Goal: Task Accomplishment & Management: Use online tool/utility

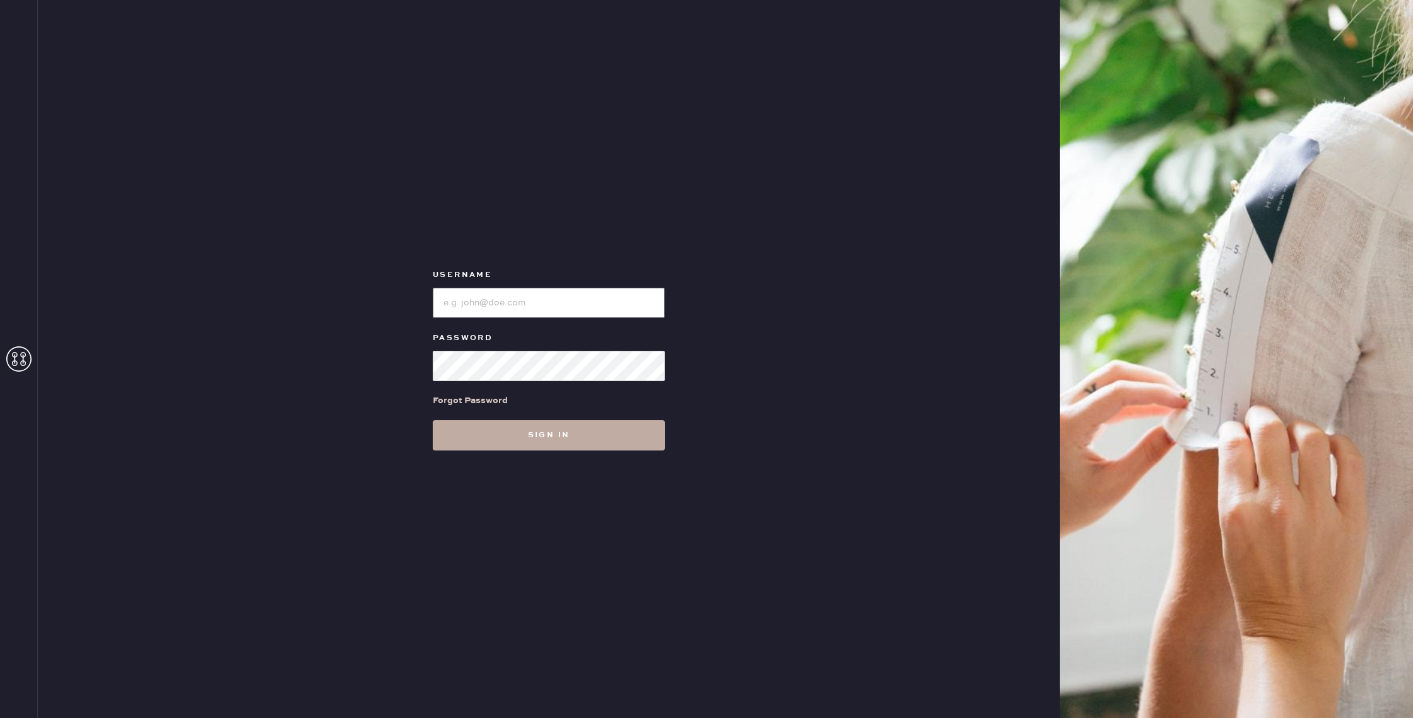
type input "reformationhamptons"
click at [560, 438] on button "Sign in" at bounding box center [549, 435] width 232 height 30
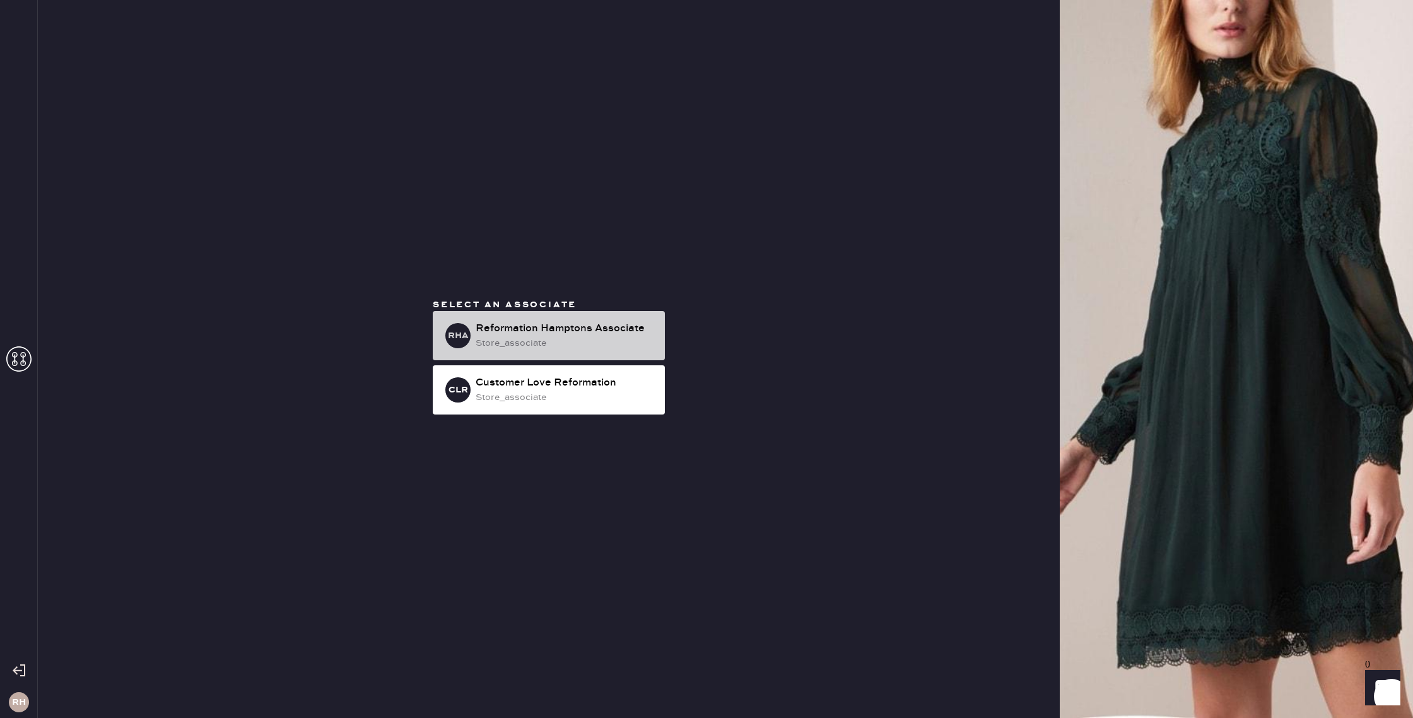
click at [586, 322] on div "Reformation Hamptons Associate" at bounding box center [565, 328] width 179 height 15
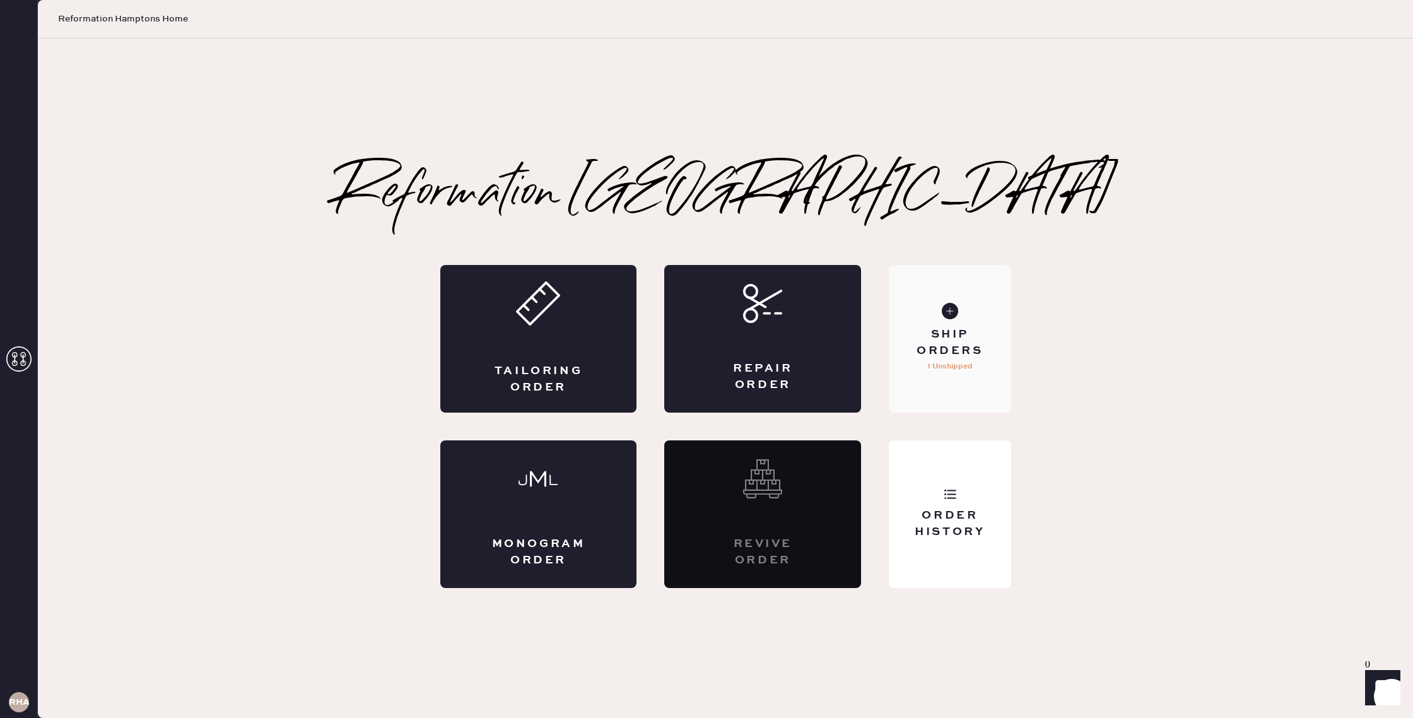
click at [980, 402] on div "Ship Orders 1 Unshipped" at bounding box center [950, 339] width 122 height 148
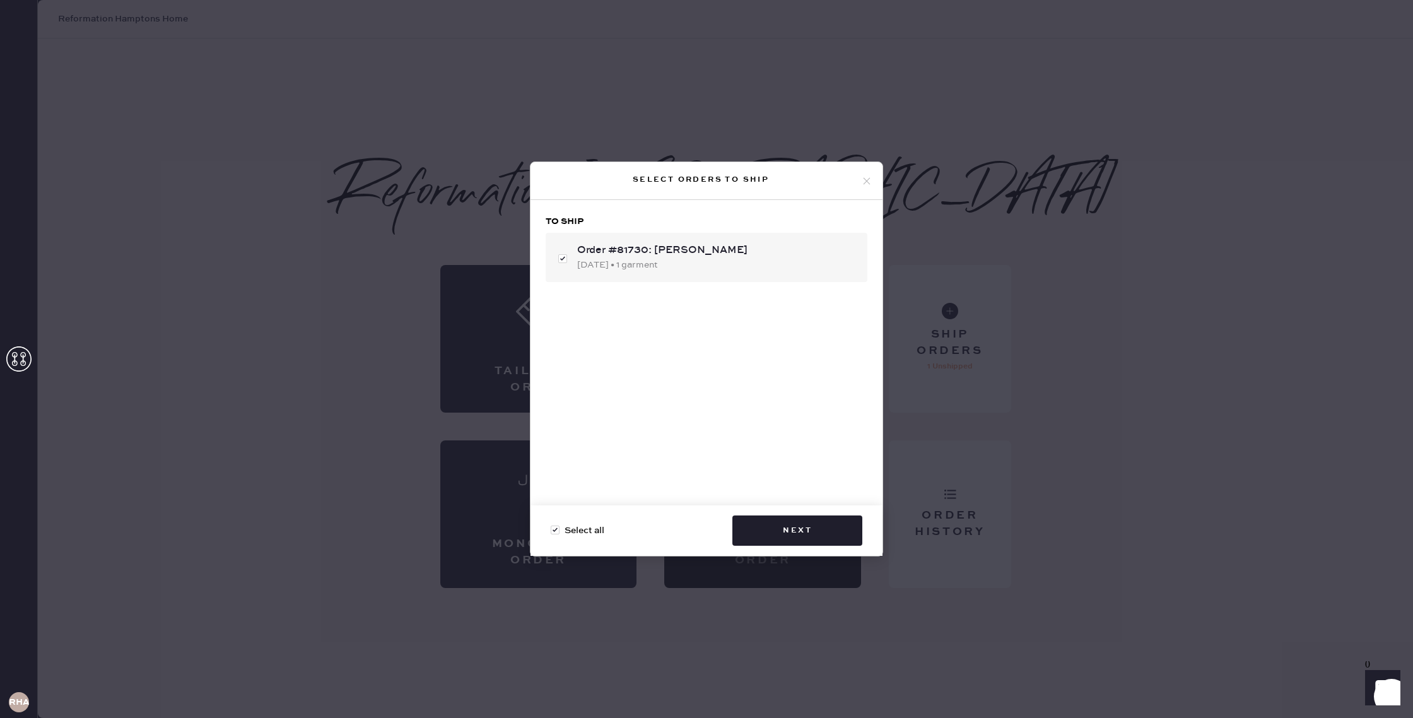
click at [765, 512] on div "Select all Next" at bounding box center [707, 530] width 352 height 50
click at [758, 517] on button "Next" at bounding box center [797, 530] width 130 height 30
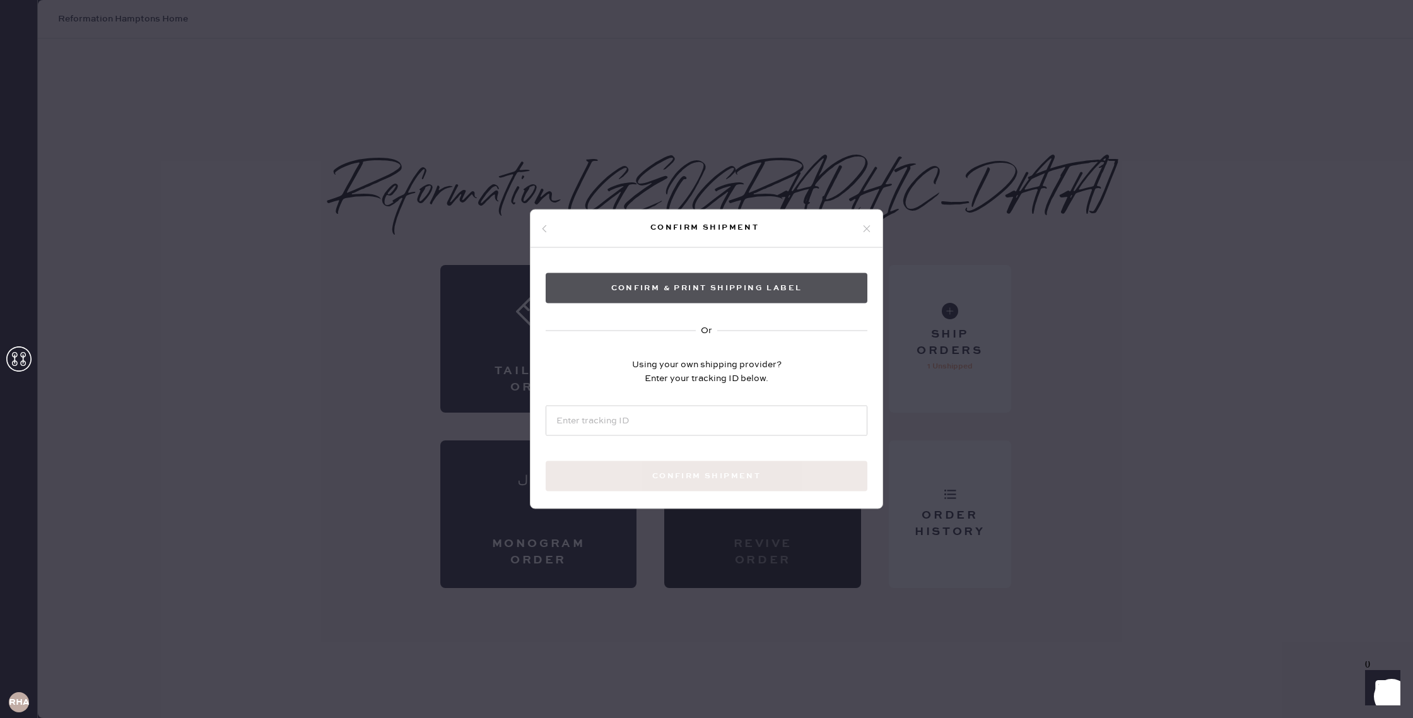
click at [712, 295] on button "Confirm & Print shipping label" at bounding box center [707, 288] width 322 height 30
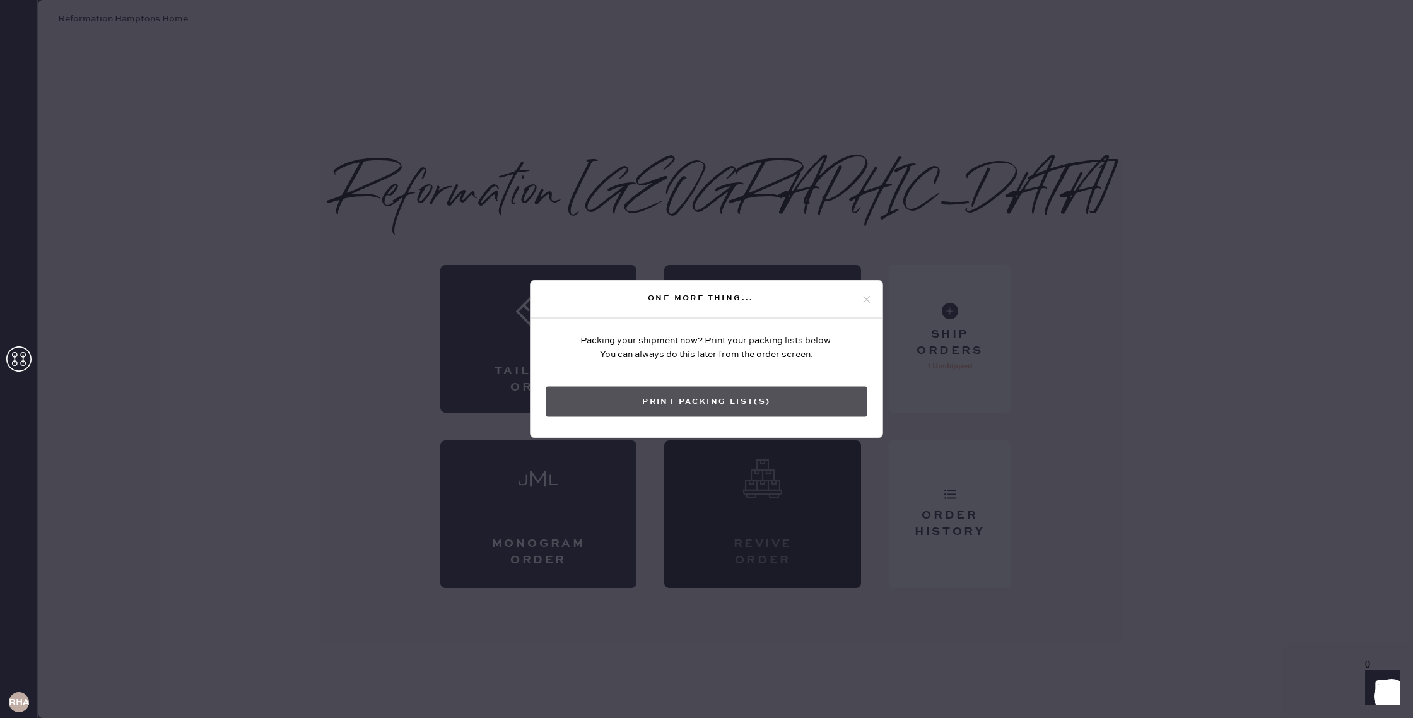
click at [727, 400] on button "Print Packing List(s)" at bounding box center [707, 402] width 322 height 30
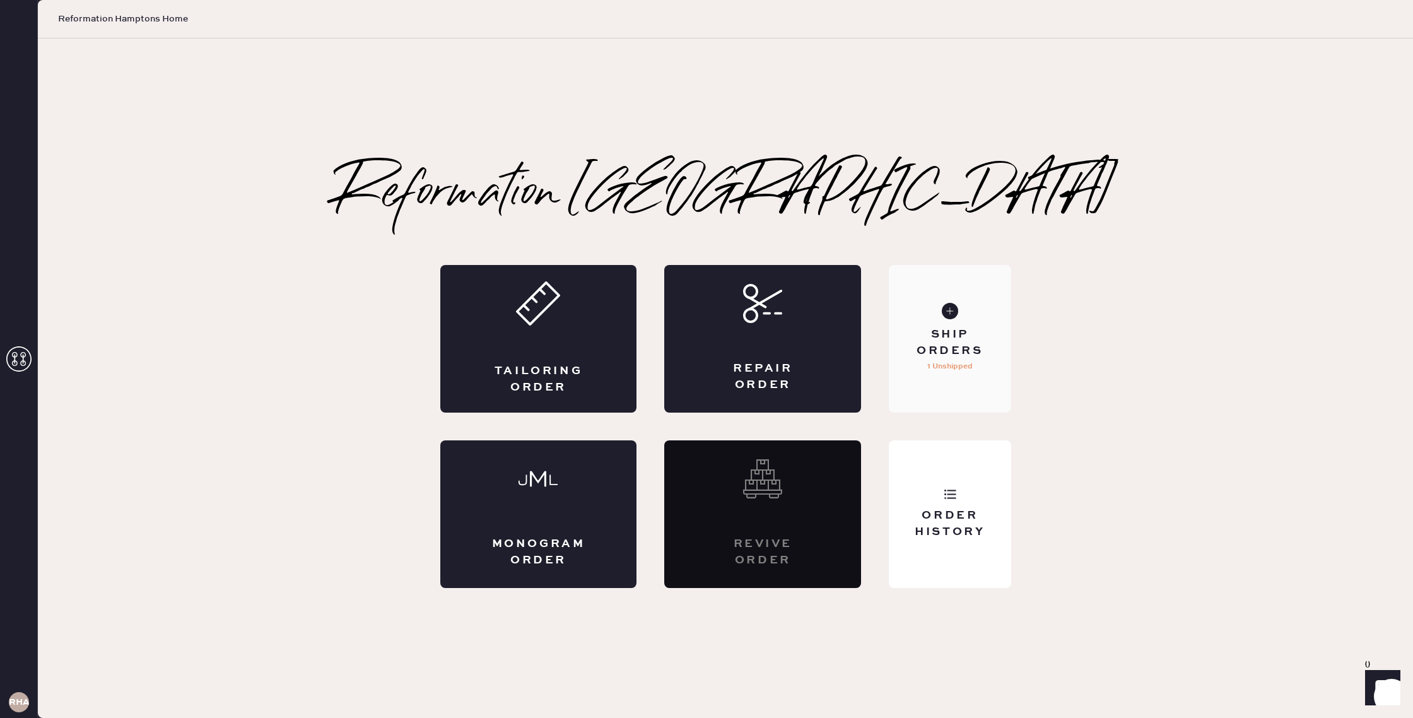
click at [956, 378] on div "Ship Orders 1 Unshipped" at bounding box center [950, 339] width 122 height 148
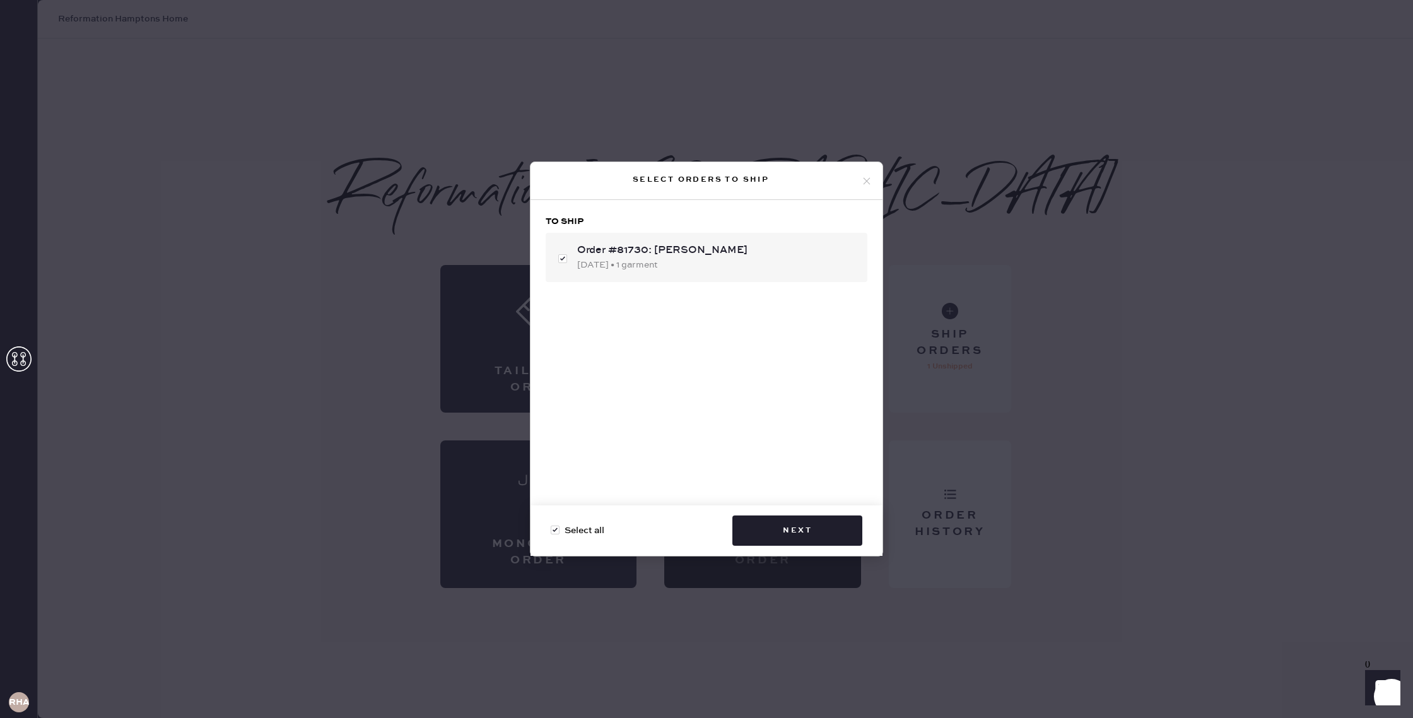
checkbox input "false"
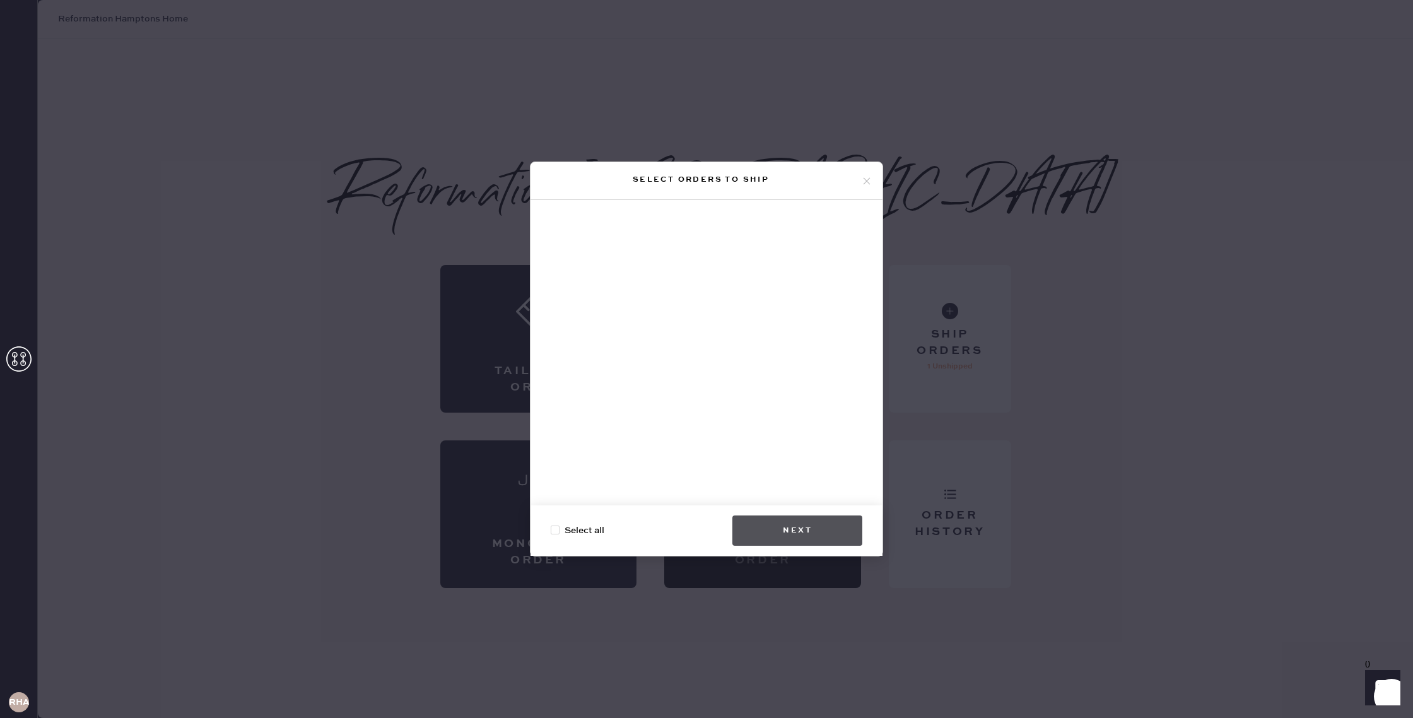
click at [809, 531] on button "Next" at bounding box center [797, 530] width 130 height 30
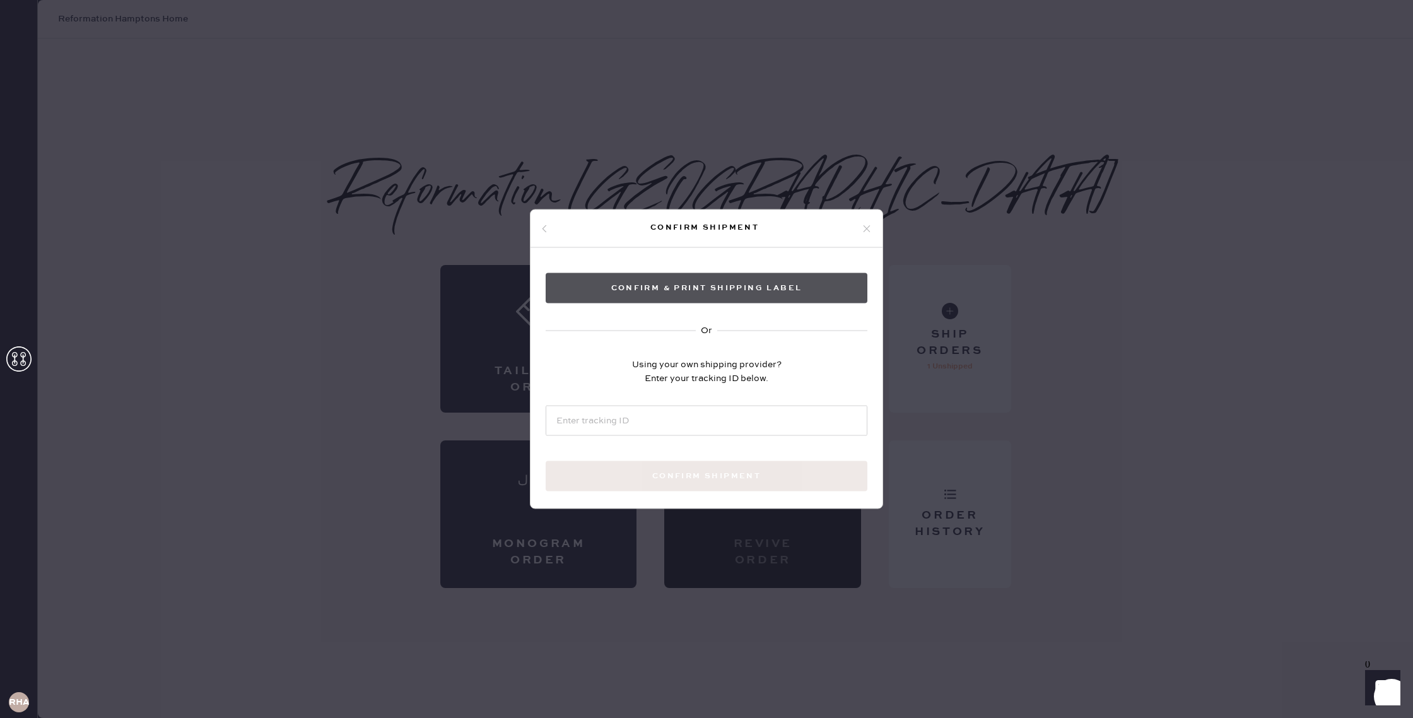
click at [704, 302] on button "Confirm & Print shipping label" at bounding box center [707, 288] width 322 height 30
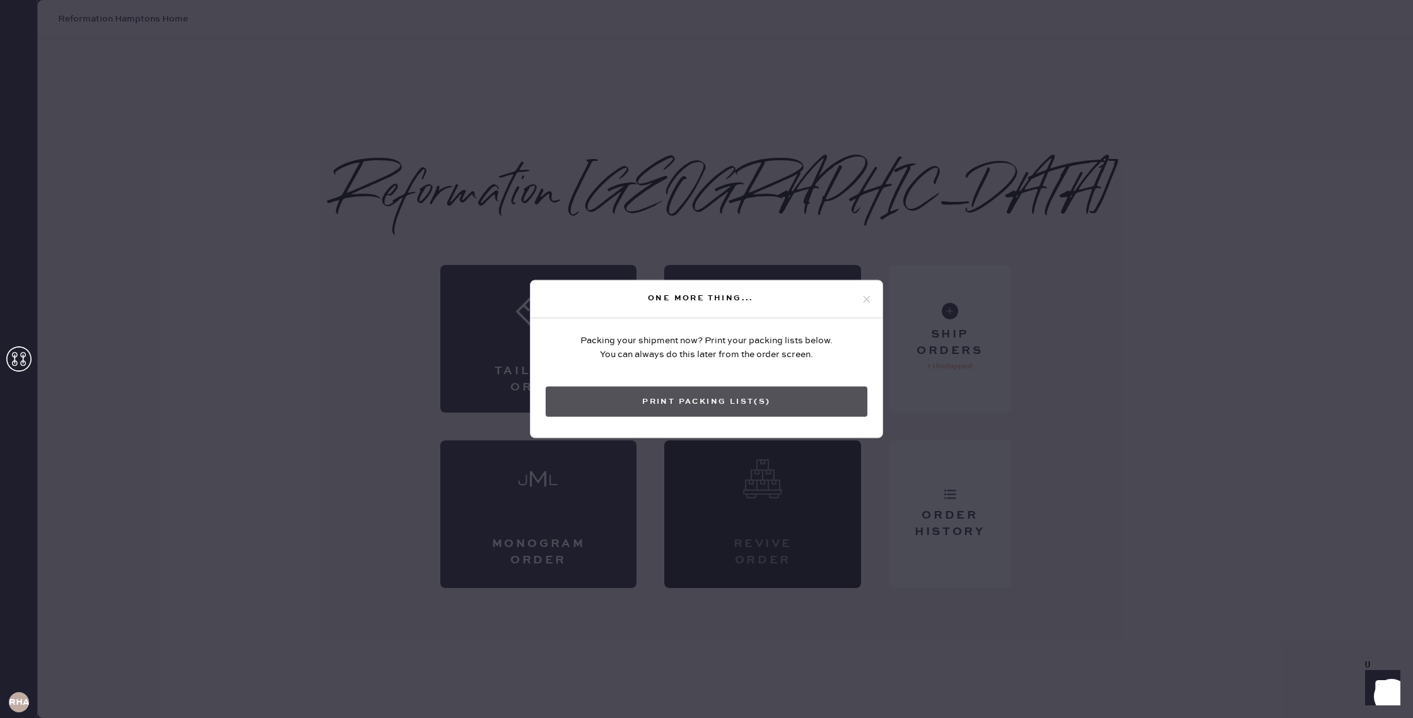
click at [746, 398] on button "Print Packing List(s)" at bounding box center [707, 402] width 322 height 30
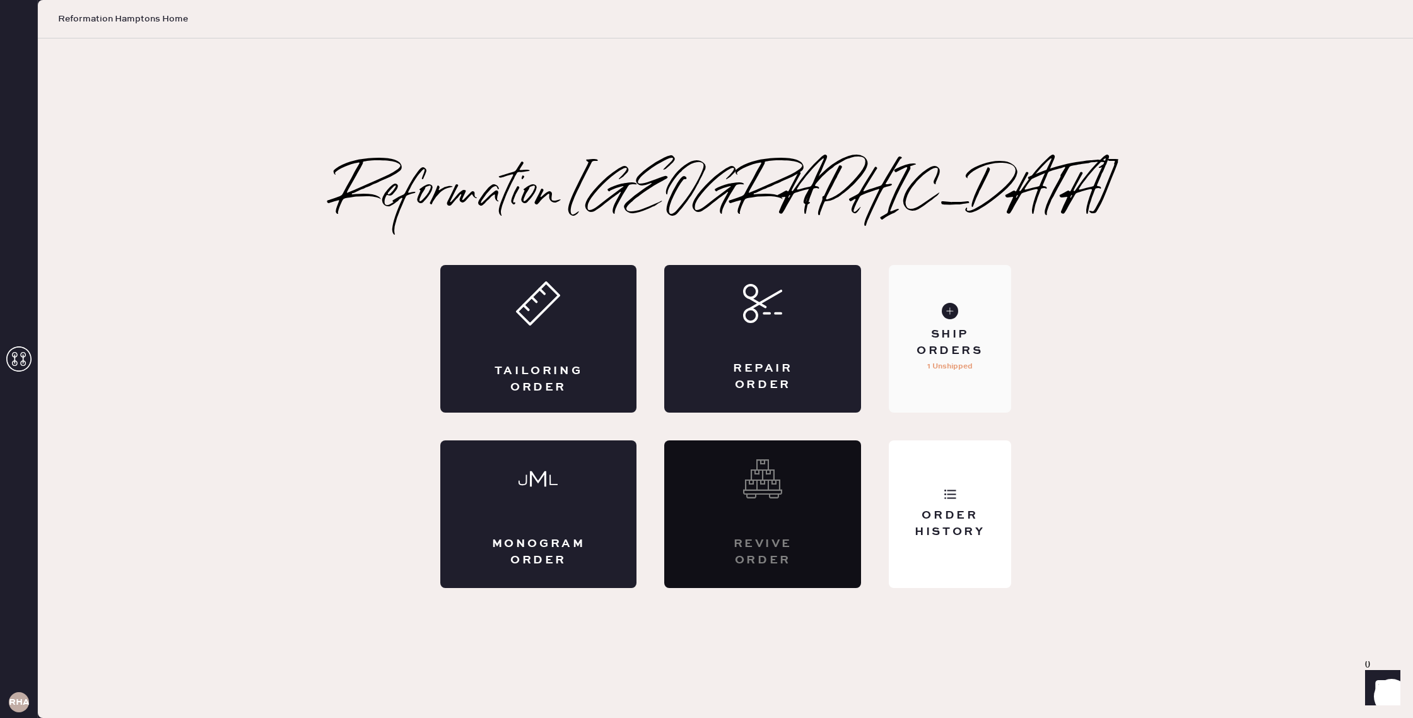
click at [973, 388] on div "Ship Orders 1 Unshipped" at bounding box center [950, 339] width 122 height 148
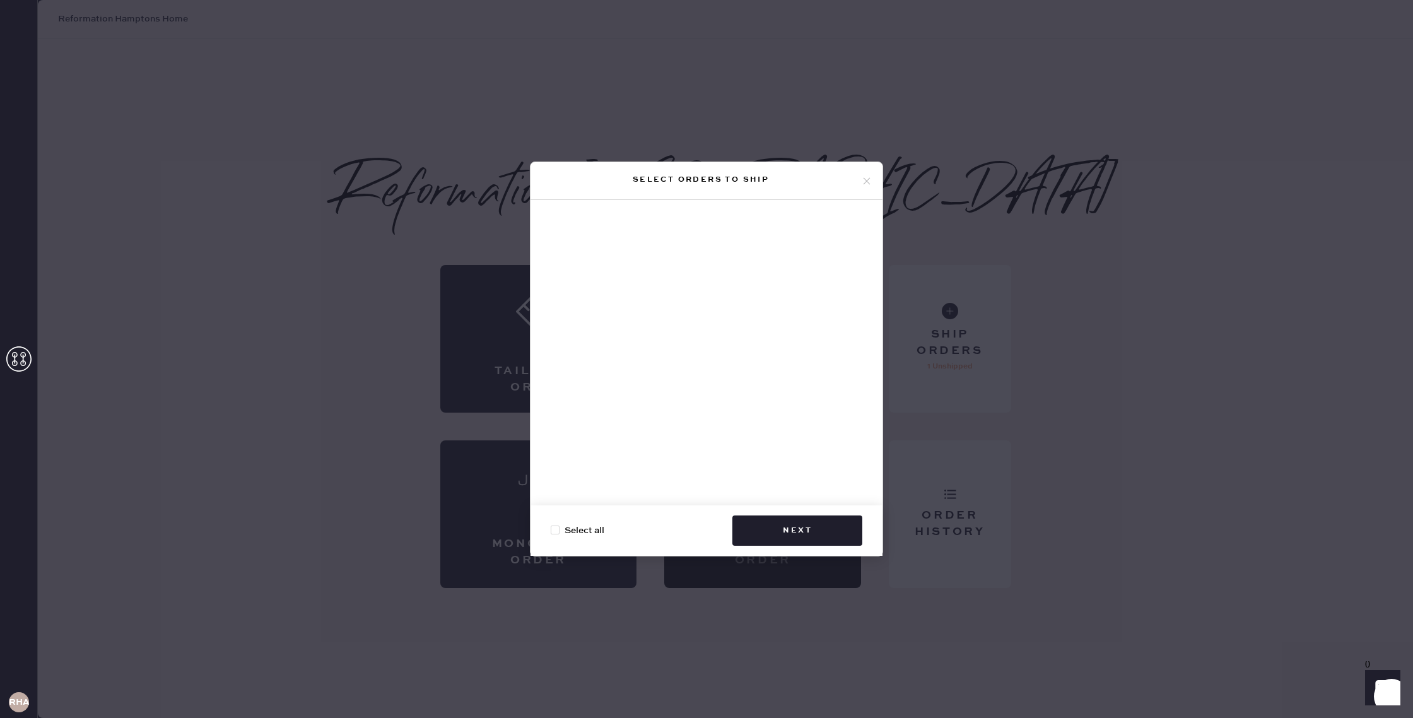
click at [864, 179] on icon at bounding box center [866, 180] width 11 height 11
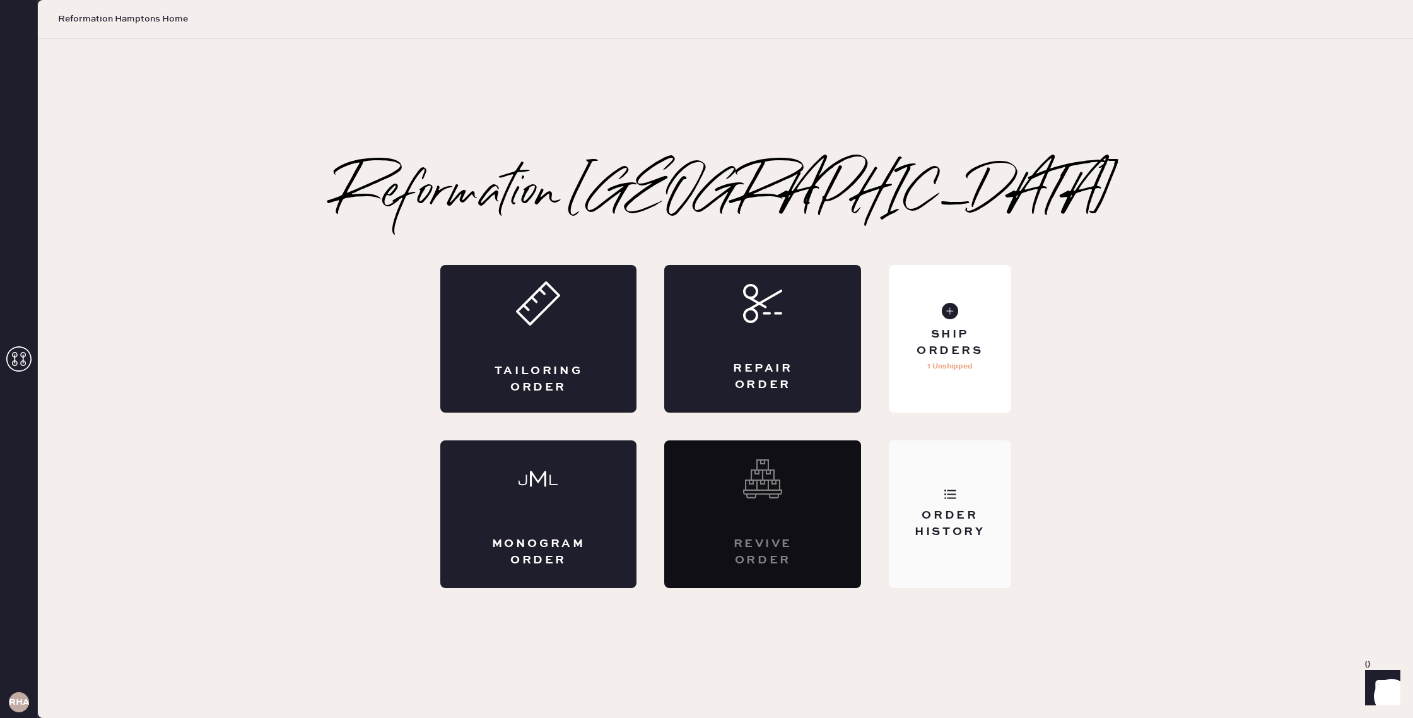
click at [933, 447] on div "Order History" at bounding box center [950, 514] width 122 height 148
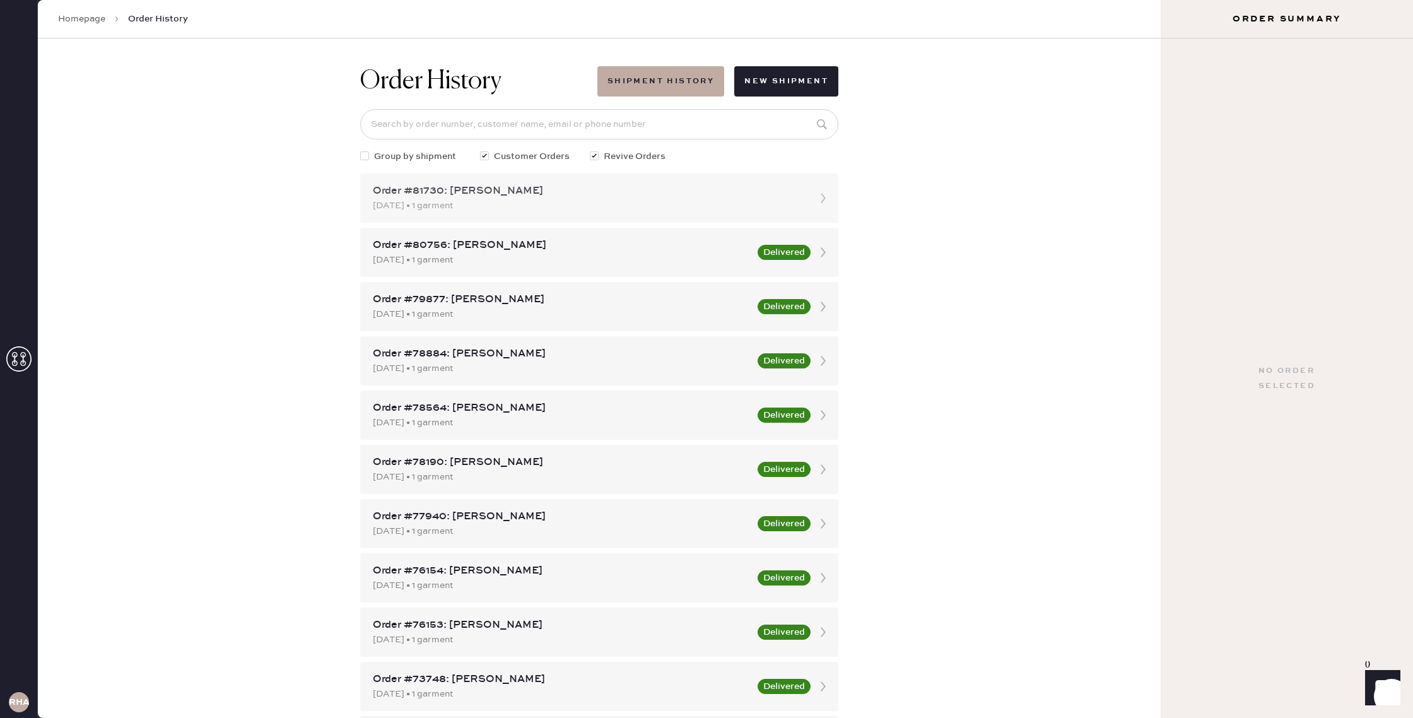
click at [642, 202] on div "[DATE] • 1 garment" at bounding box center [588, 206] width 430 height 14
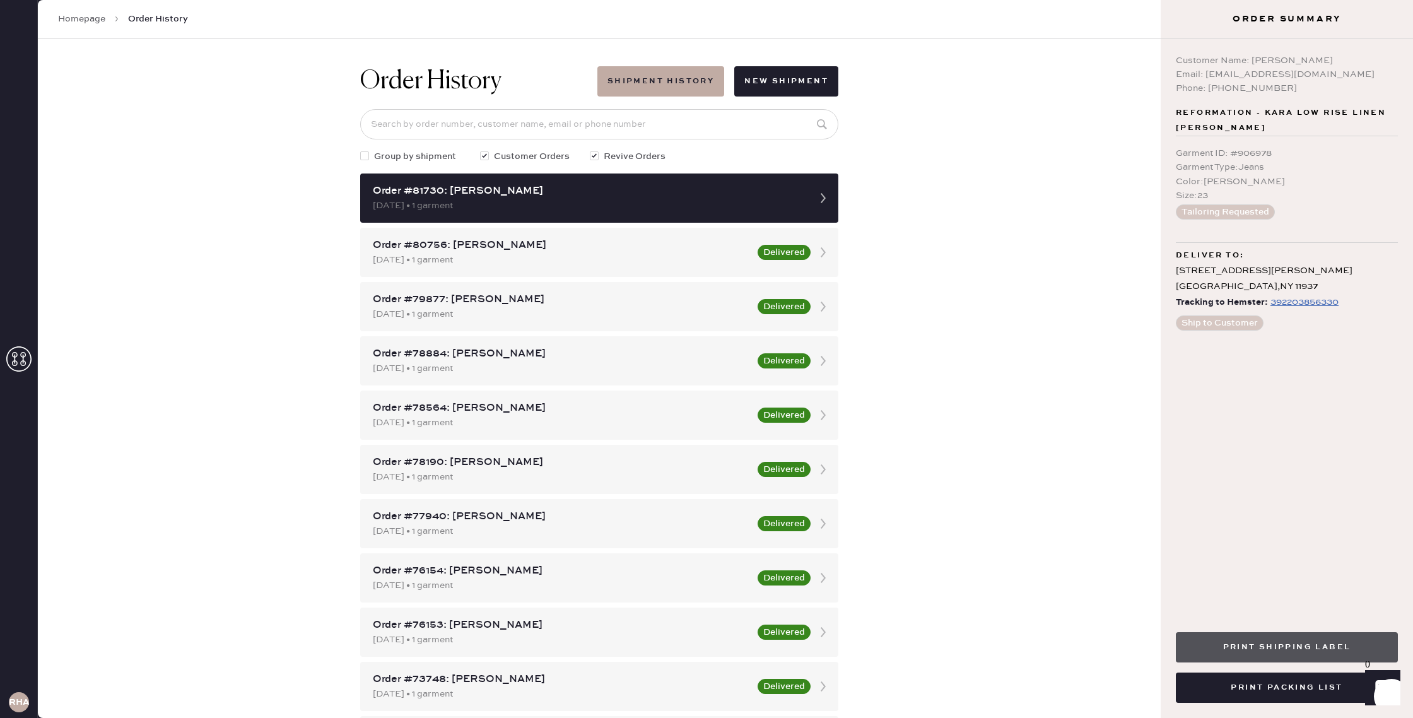
click at [1329, 654] on button "Print Shipping Label" at bounding box center [1287, 647] width 222 height 30
